Goal: Task Accomplishment & Management: Use online tool/utility

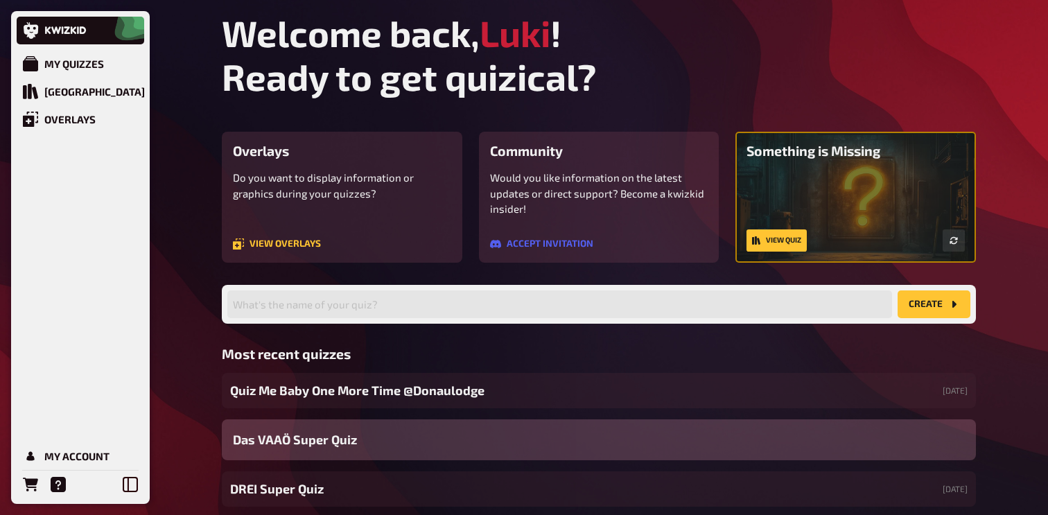
scroll to position [82, 0]
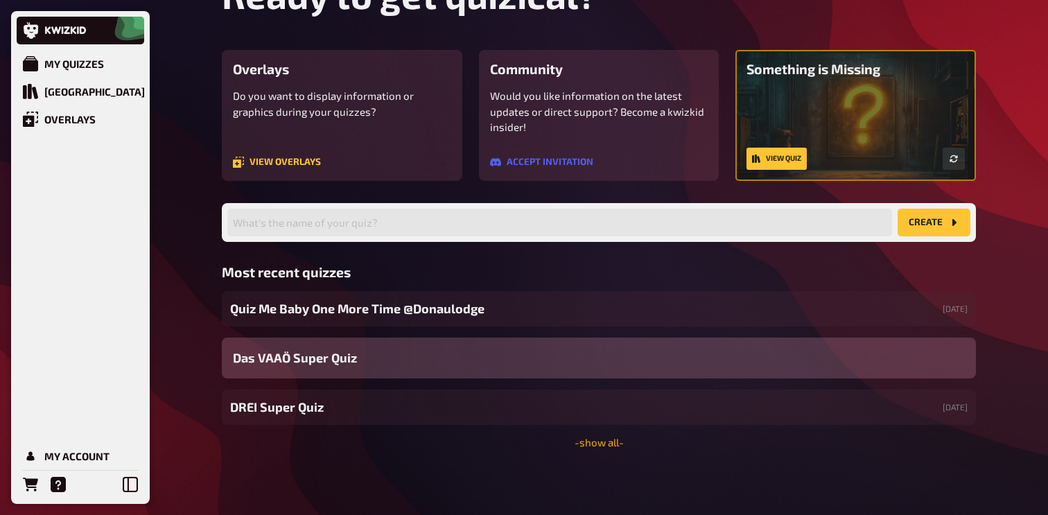
click at [597, 438] on link "- show all -" at bounding box center [599, 442] width 49 height 12
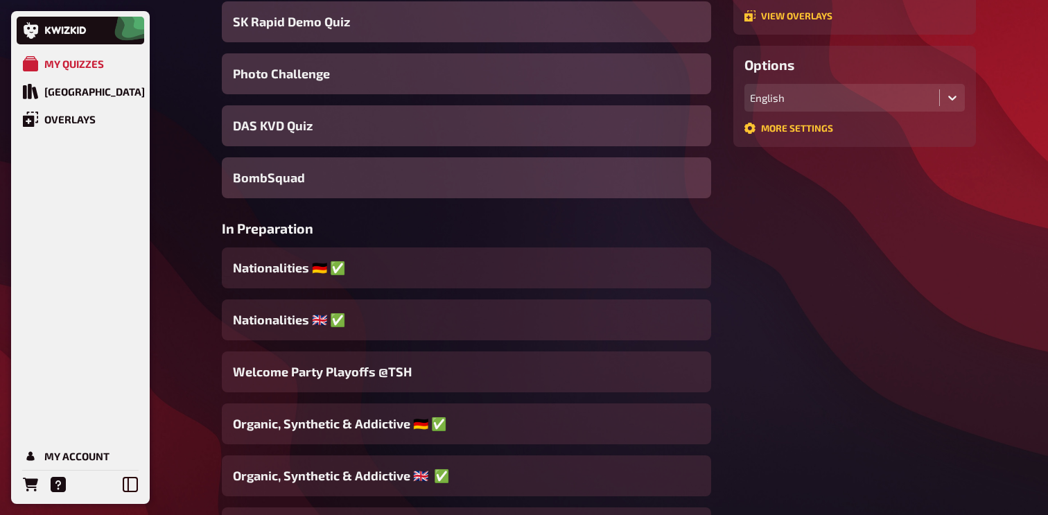
scroll to position [398, 0]
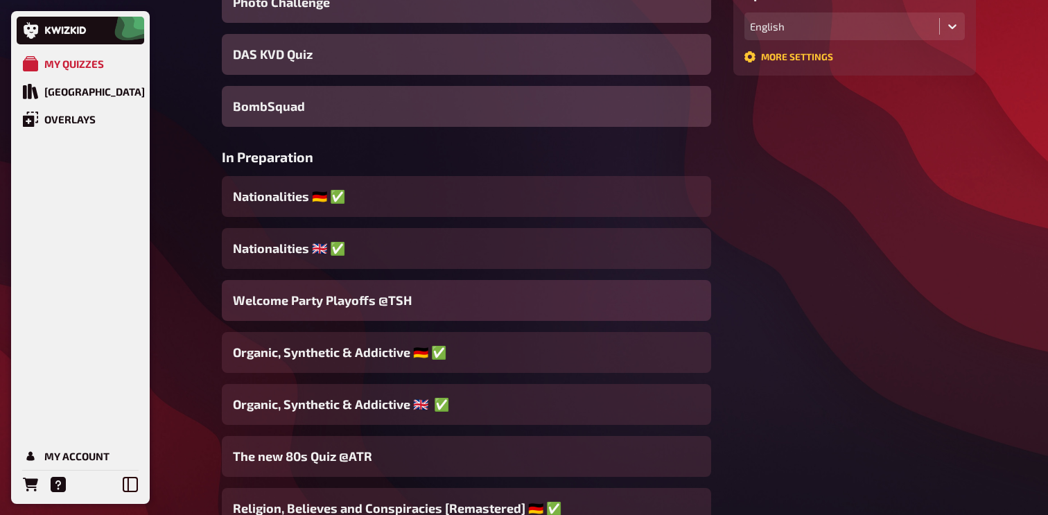
click at [449, 297] on div "Welcome Party Playoffs @TSH" at bounding box center [466, 300] width 489 height 41
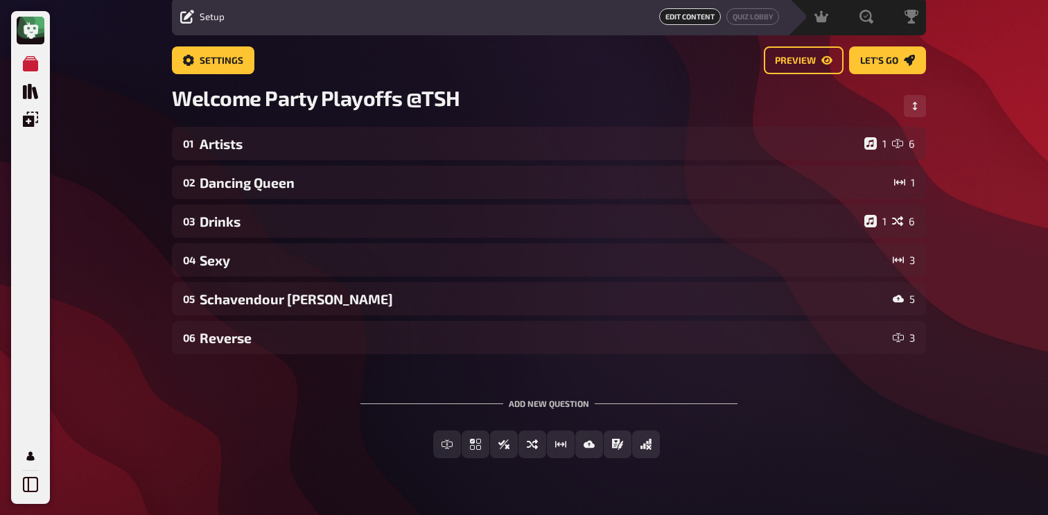
scroll to position [71, 0]
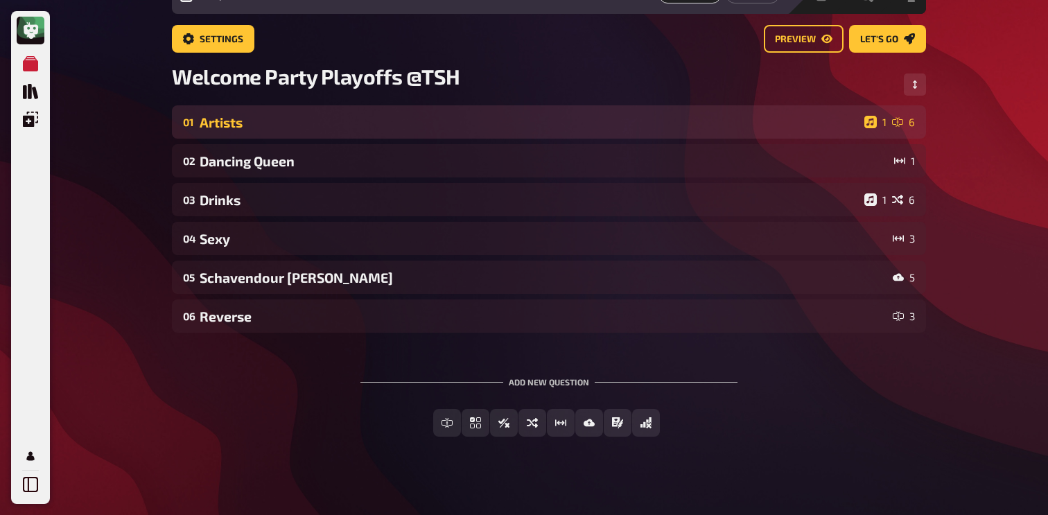
click at [294, 126] on div "Artists" at bounding box center [529, 122] width 659 height 16
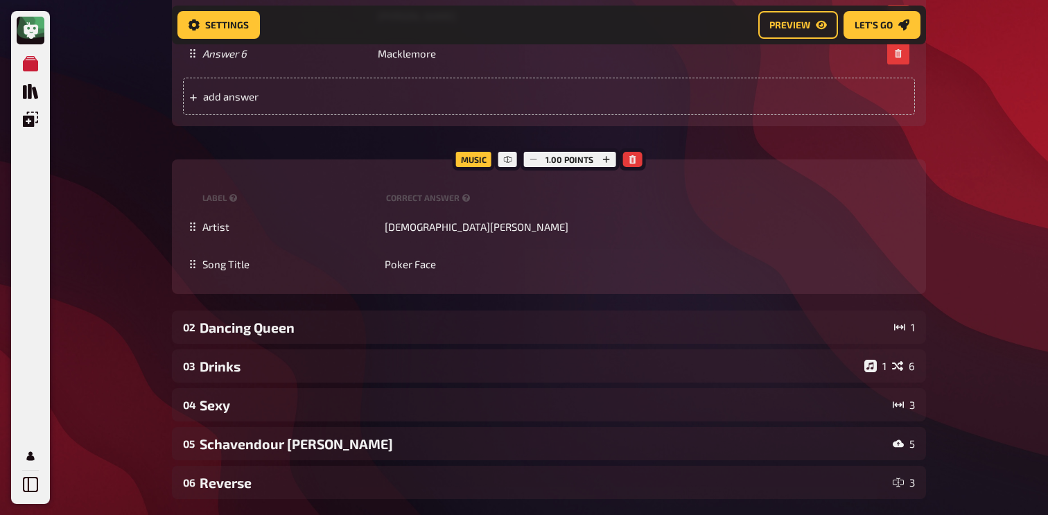
scroll to position [989, 0]
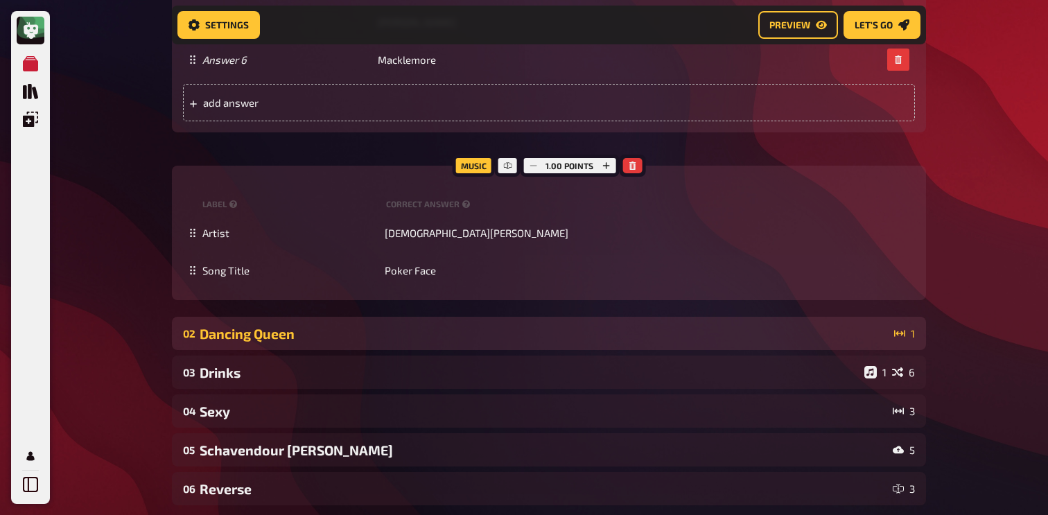
click at [277, 338] on div "Dancing Queen" at bounding box center [544, 334] width 689 height 16
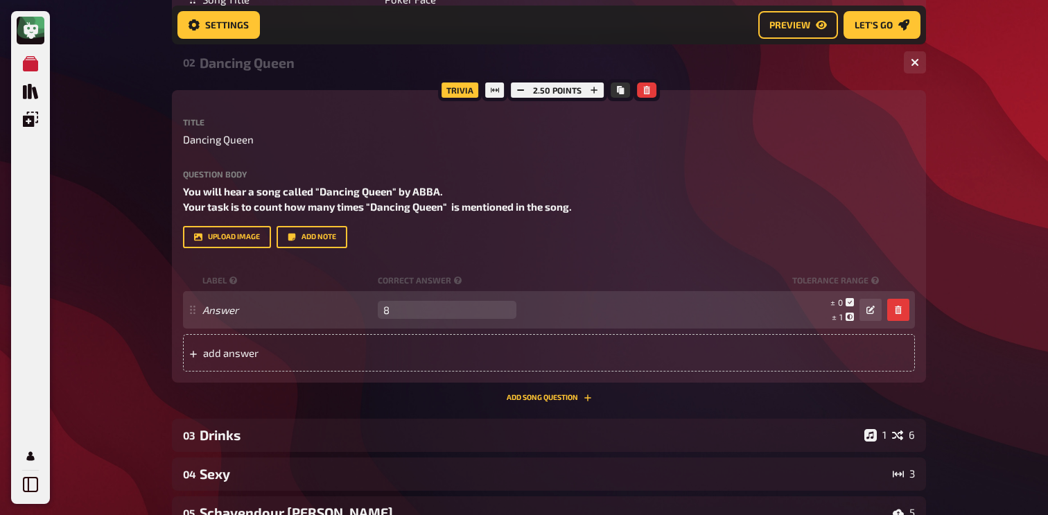
scroll to position [1258, 0]
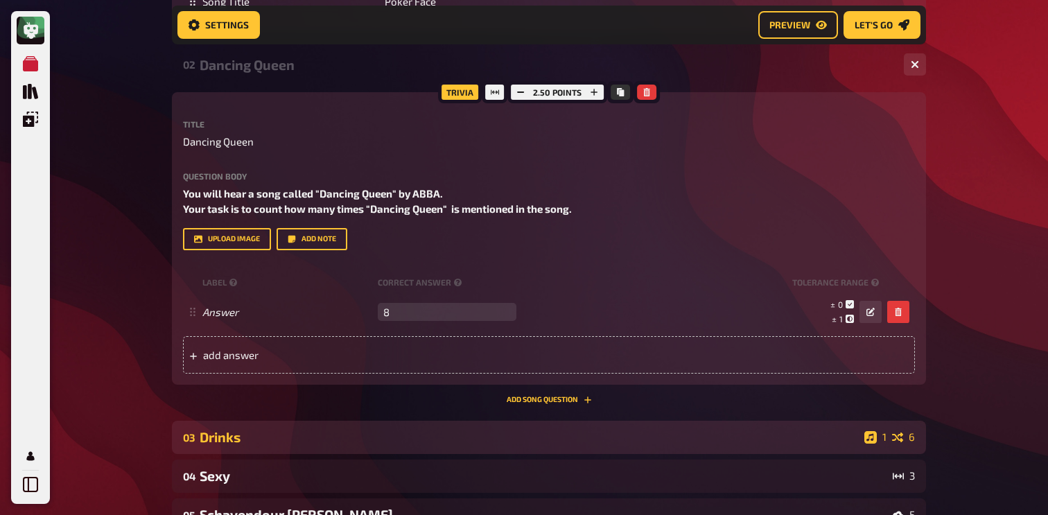
click at [370, 435] on div "Drinks" at bounding box center [529, 437] width 659 height 16
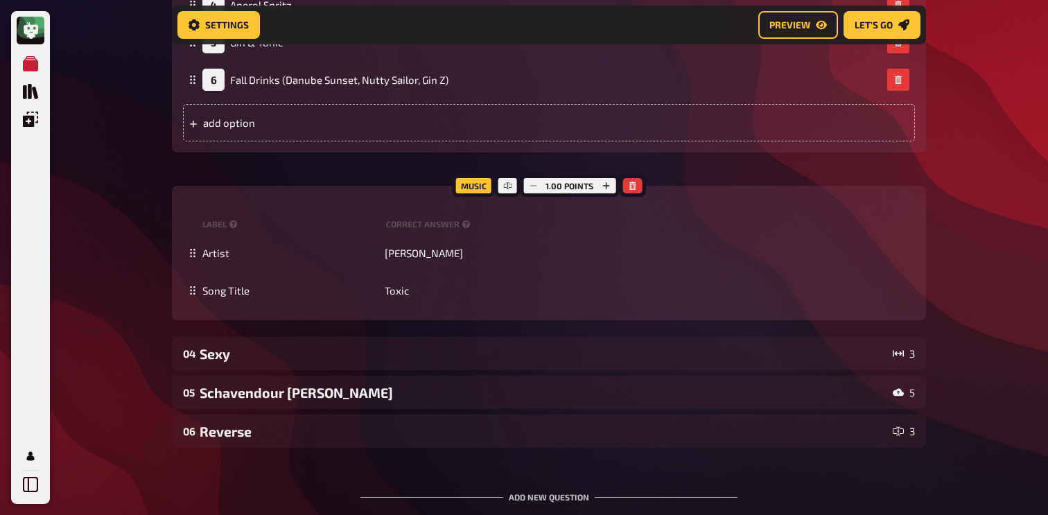
scroll to position [2351, 0]
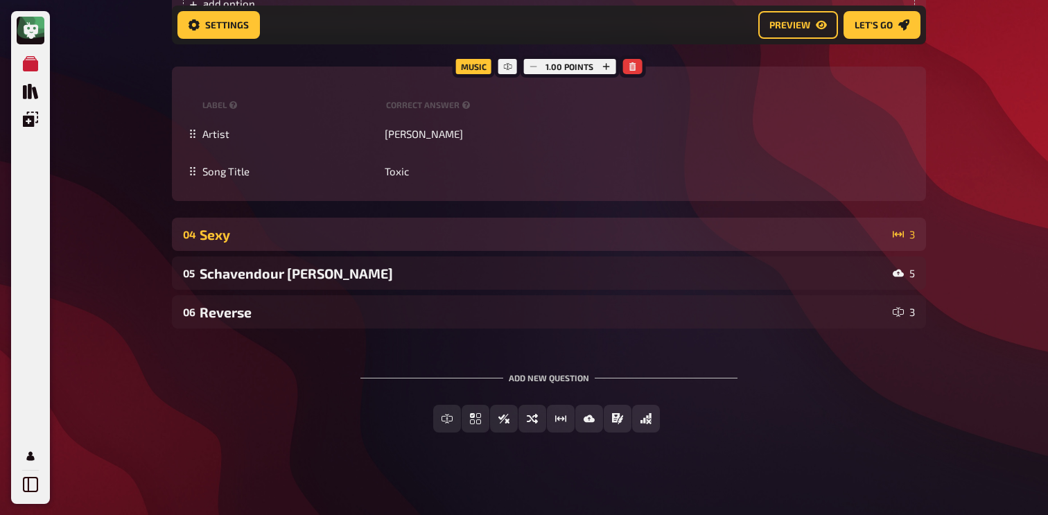
click at [315, 227] on div "Sexy" at bounding box center [544, 235] width 688 height 16
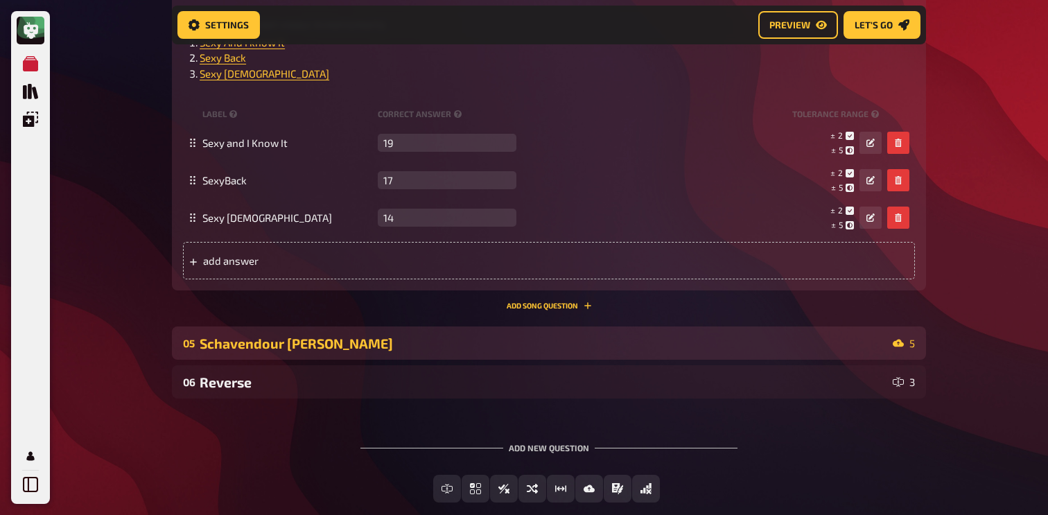
scroll to position [2774, 0]
click at [375, 334] on div "Schavendour [PERSON_NAME]" at bounding box center [544, 342] width 688 height 16
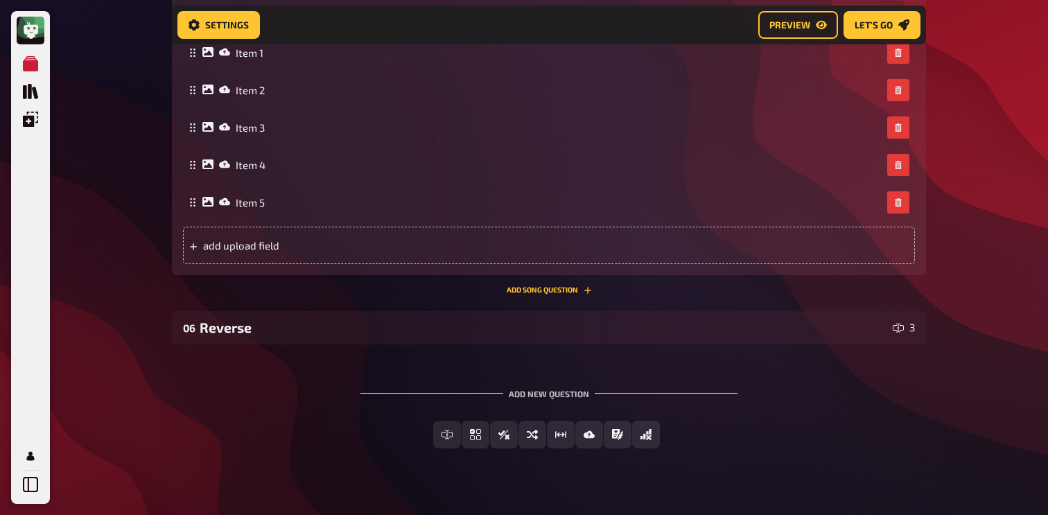
click at [375, 334] on div "Reverse" at bounding box center [544, 328] width 688 height 16
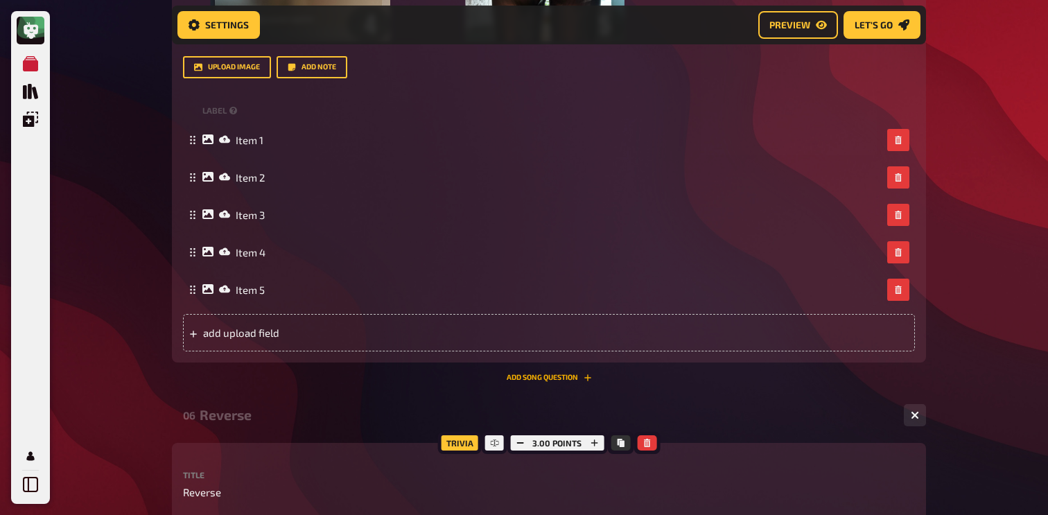
scroll to position [3654, 0]
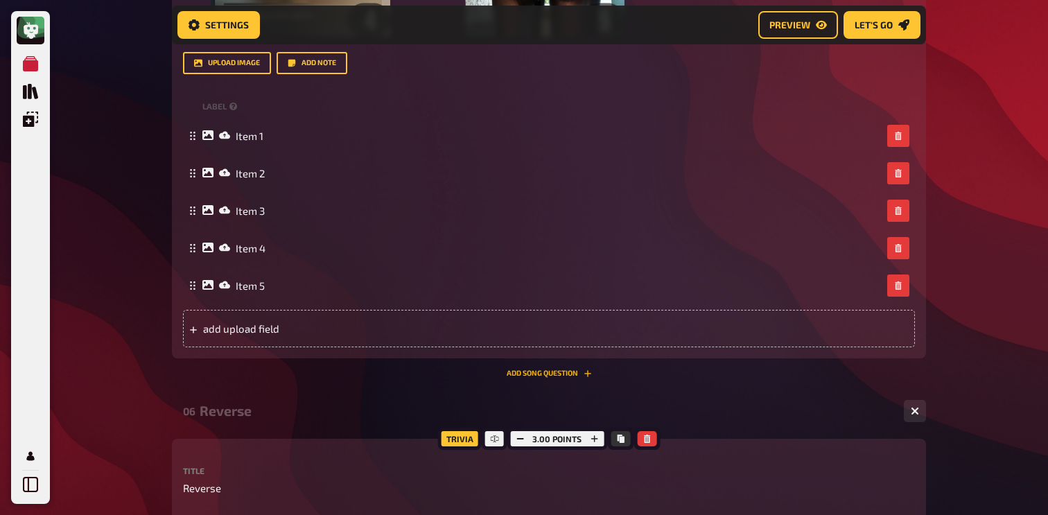
click at [557, 372] on button "Add Song question" at bounding box center [549, 374] width 85 height 8
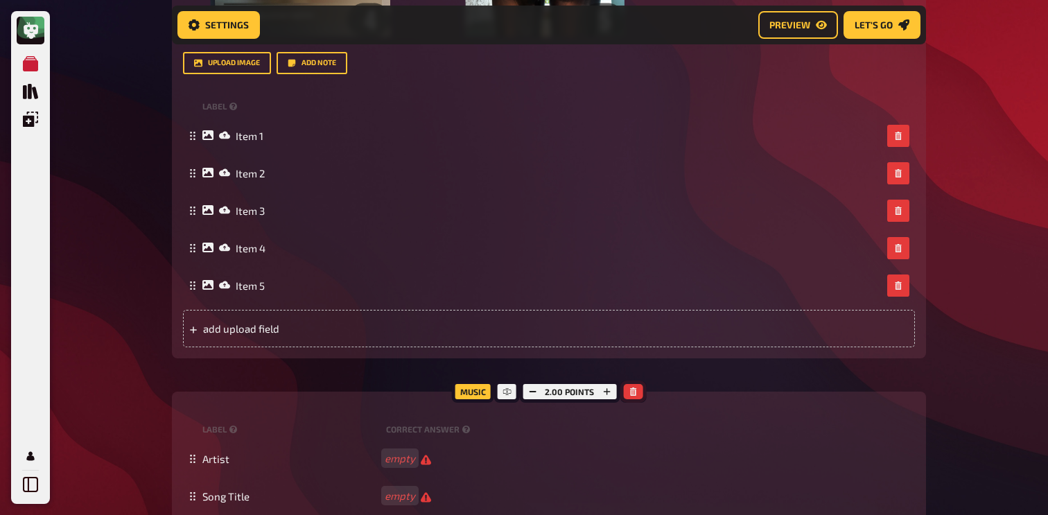
click at [632, 390] on icon "button" at bounding box center [633, 392] width 6 height 8
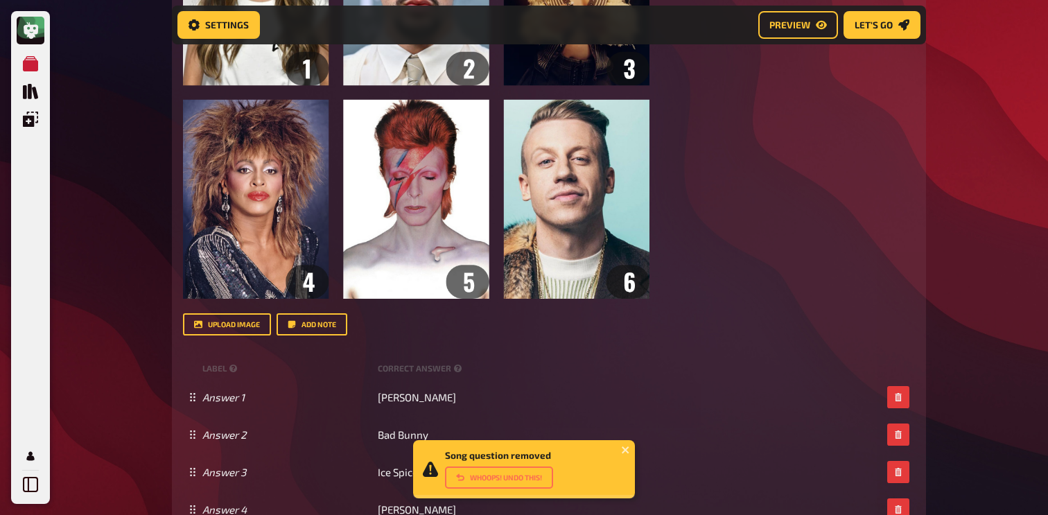
scroll to position [473, 0]
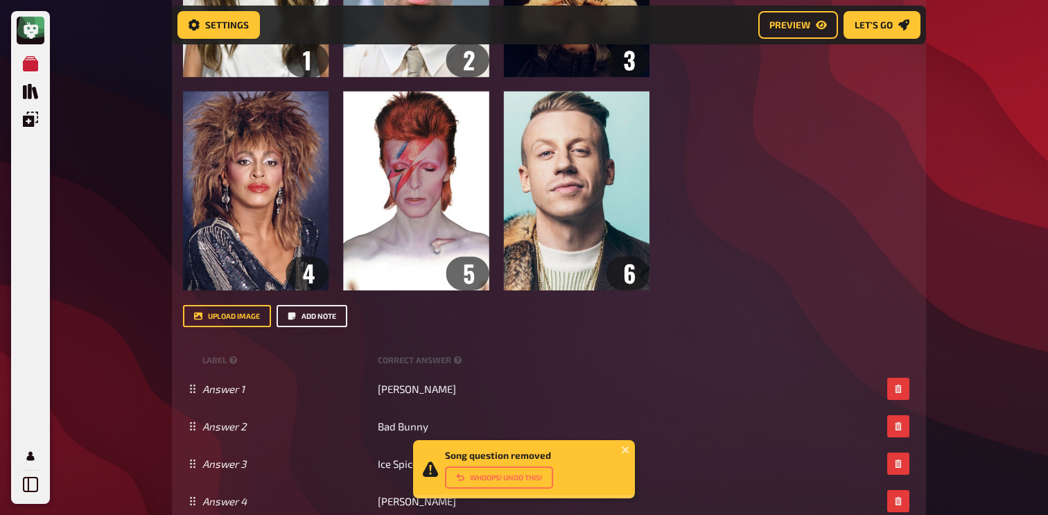
click at [300, 317] on button "Add note" at bounding box center [312, 316] width 71 height 22
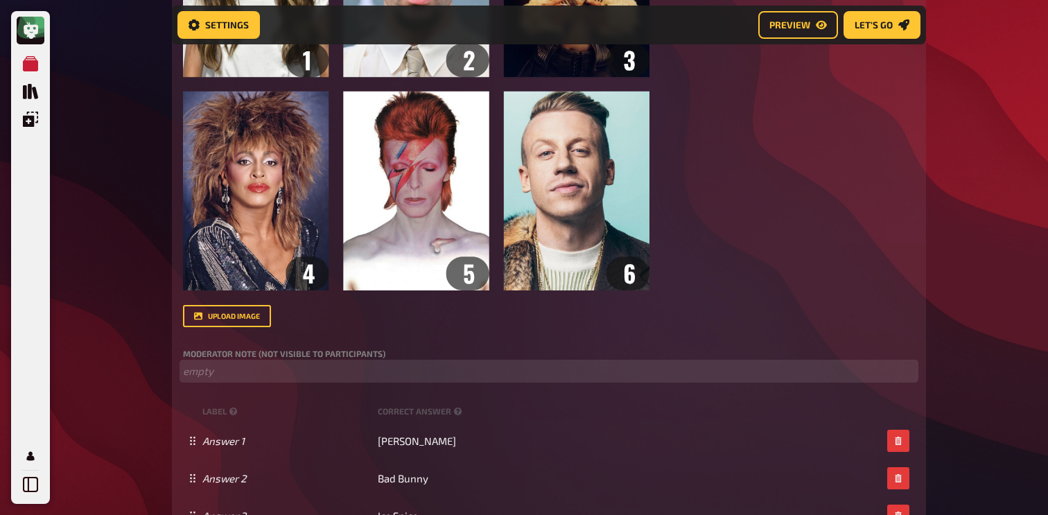
click at [290, 376] on p "﻿ empty" at bounding box center [549, 371] width 732 height 16
